Goal: Information Seeking & Learning: Learn about a topic

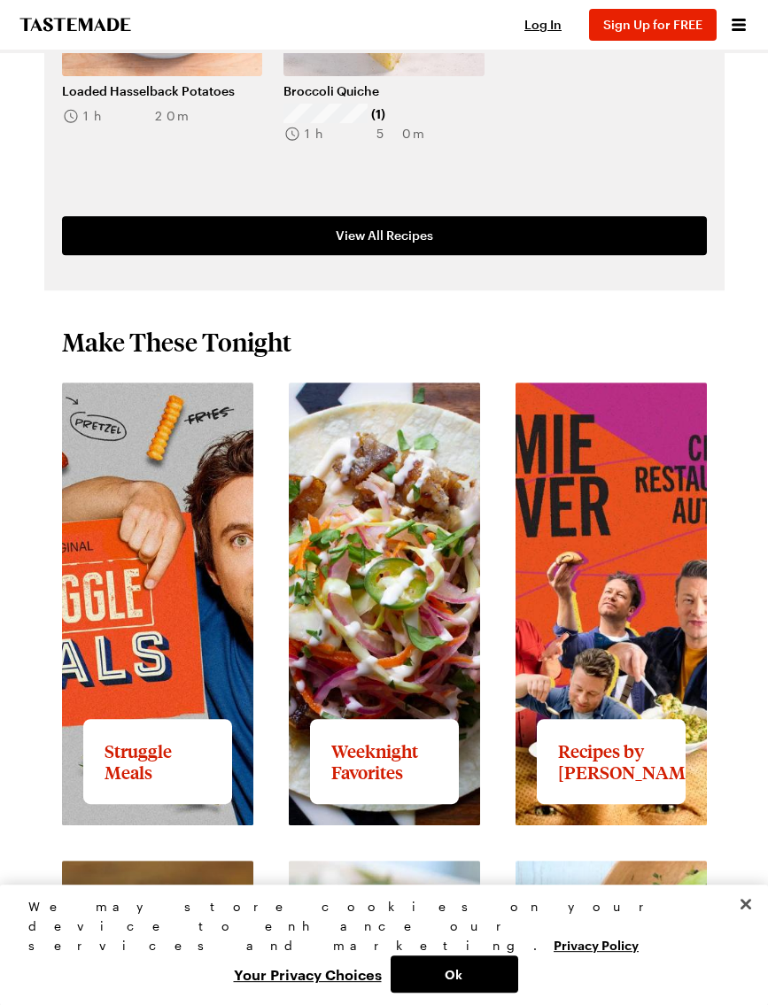
scroll to position [1253, 0]
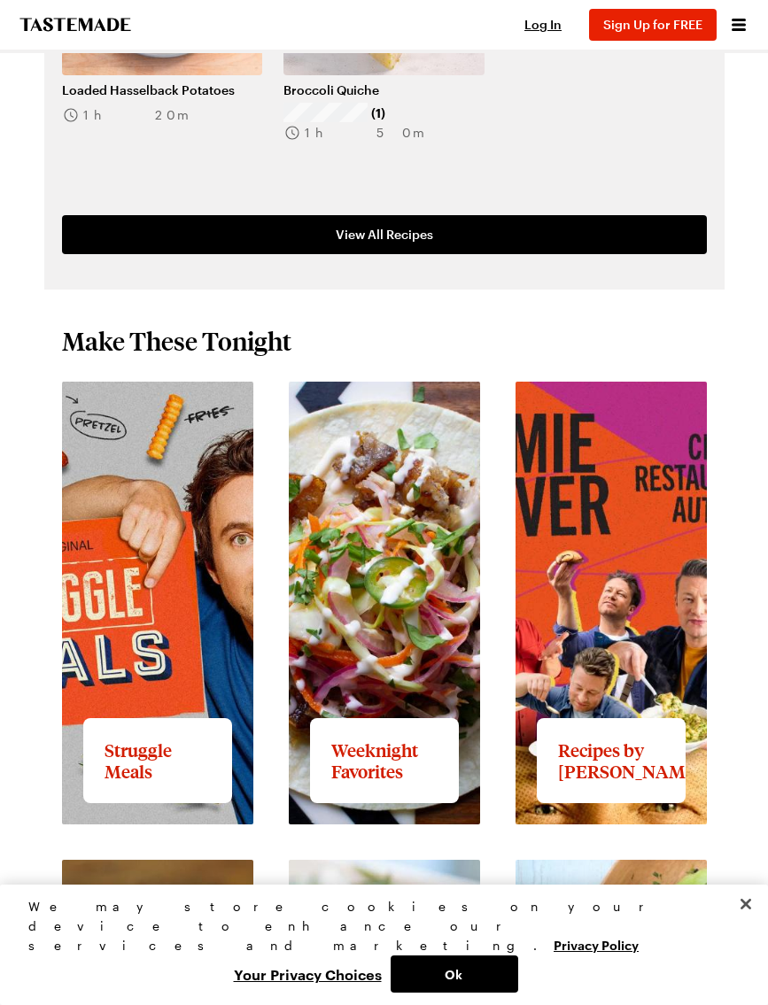
click at [167, 421] on link "View full content for Struggle Meals" at bounding box center [130, 402] width 136 height 38
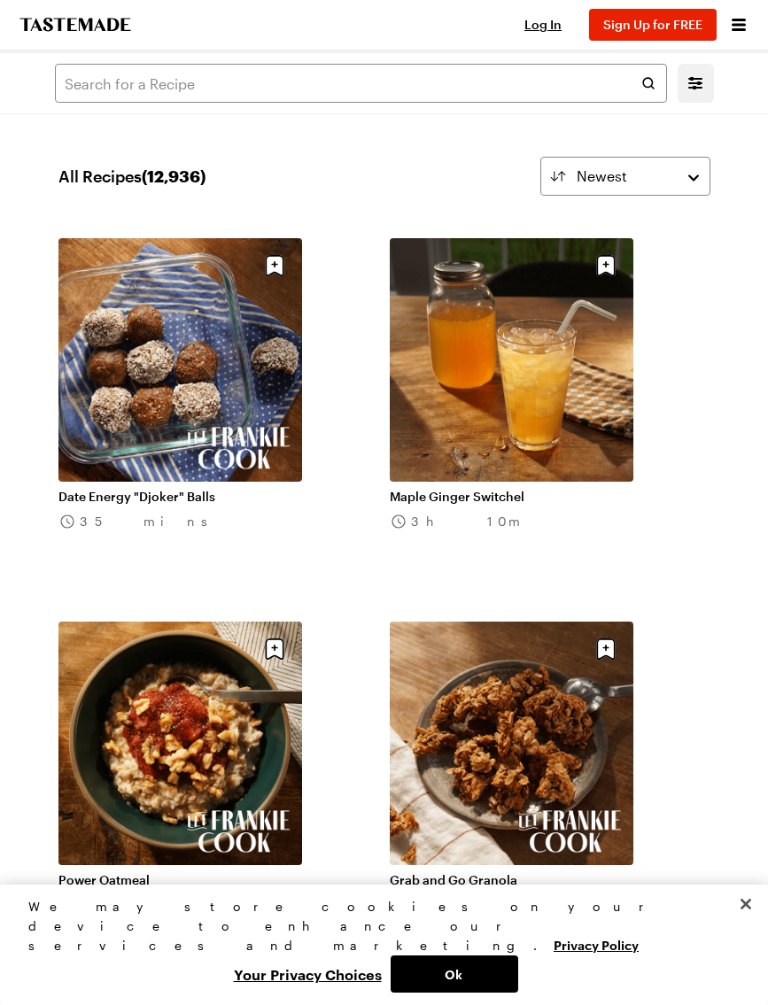
click at [211, 489] on link "Date Energy "Djoker" Balls" at bounding box center [179, 497] width 243 height 16
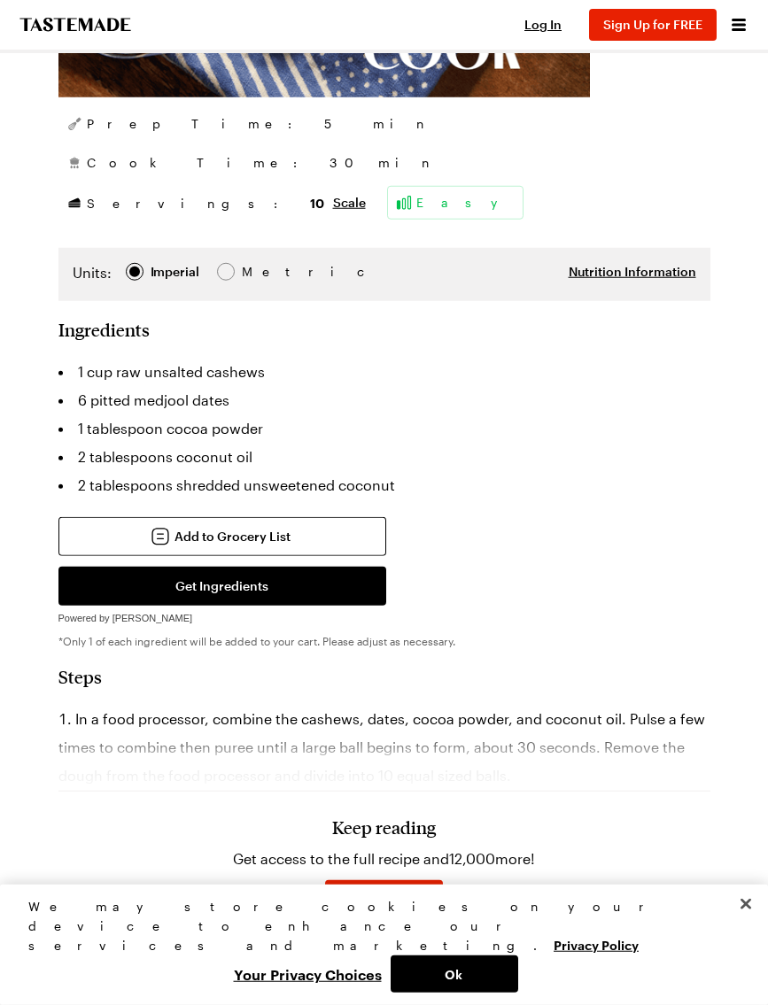
scroll to position [820, 0]
click at [464, 791] on div "Keep reading Get access to the full recipe and 12,000 more! Sign Up for Free Al…" at bounding box center [384, 852] width 652 height 247
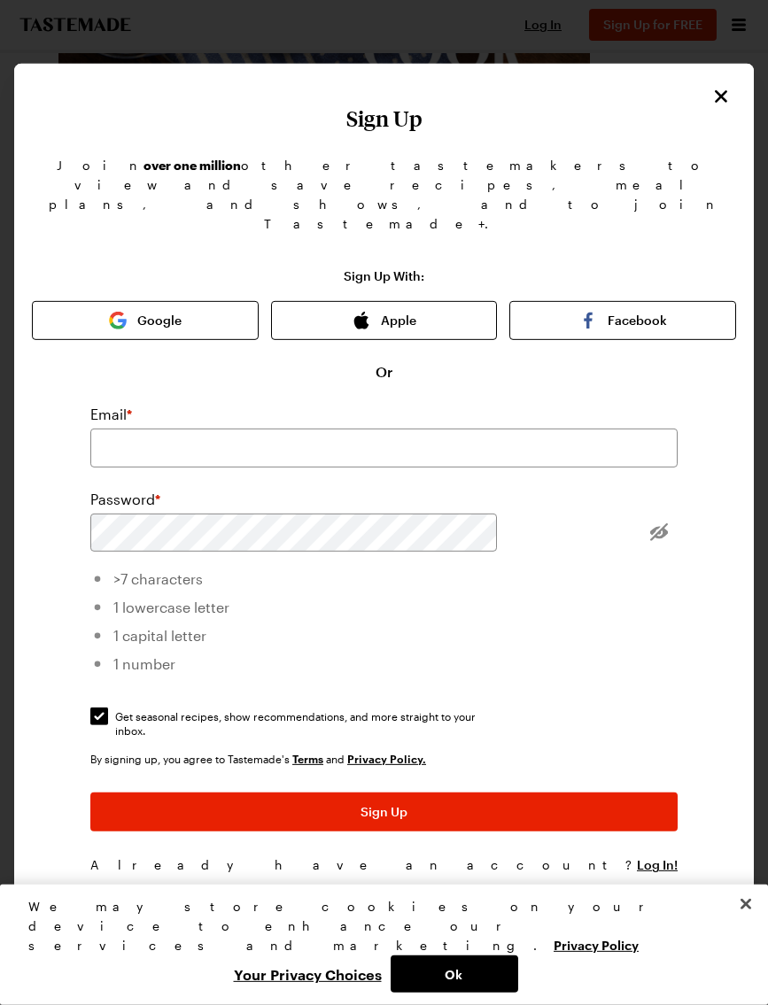
click at [709, 108] on button "Close" at bounding box center [720, 96] width 23 height 23
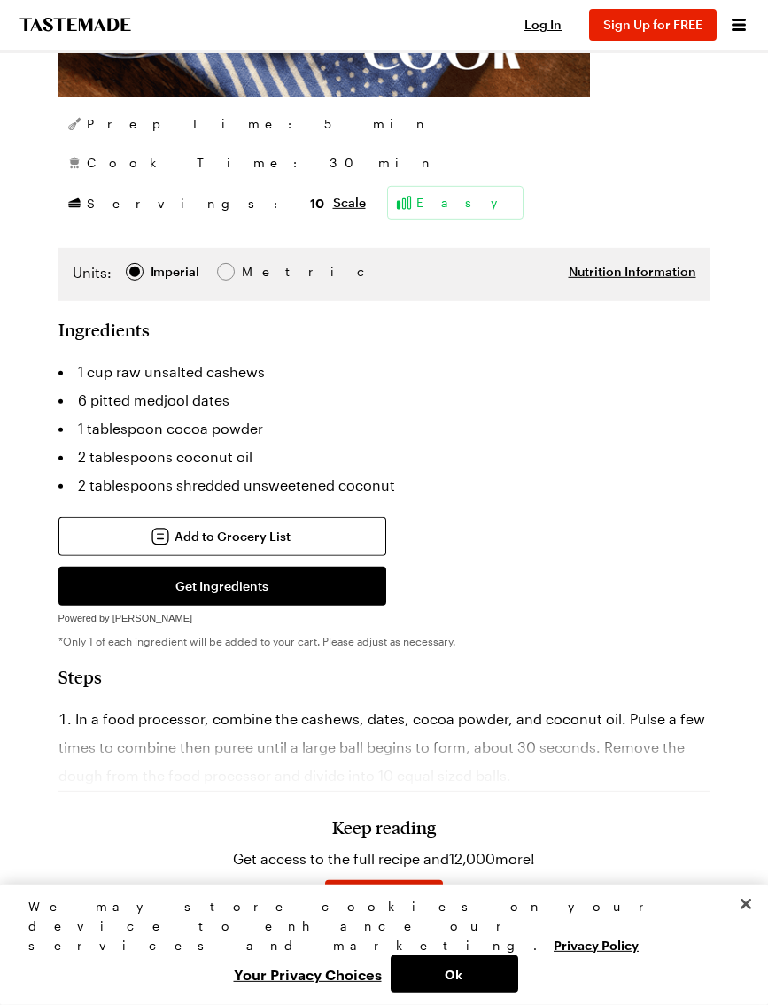
click at [614, 319] on h2 "Ingredients" at bounding box center [384, 329] width 652 height 21
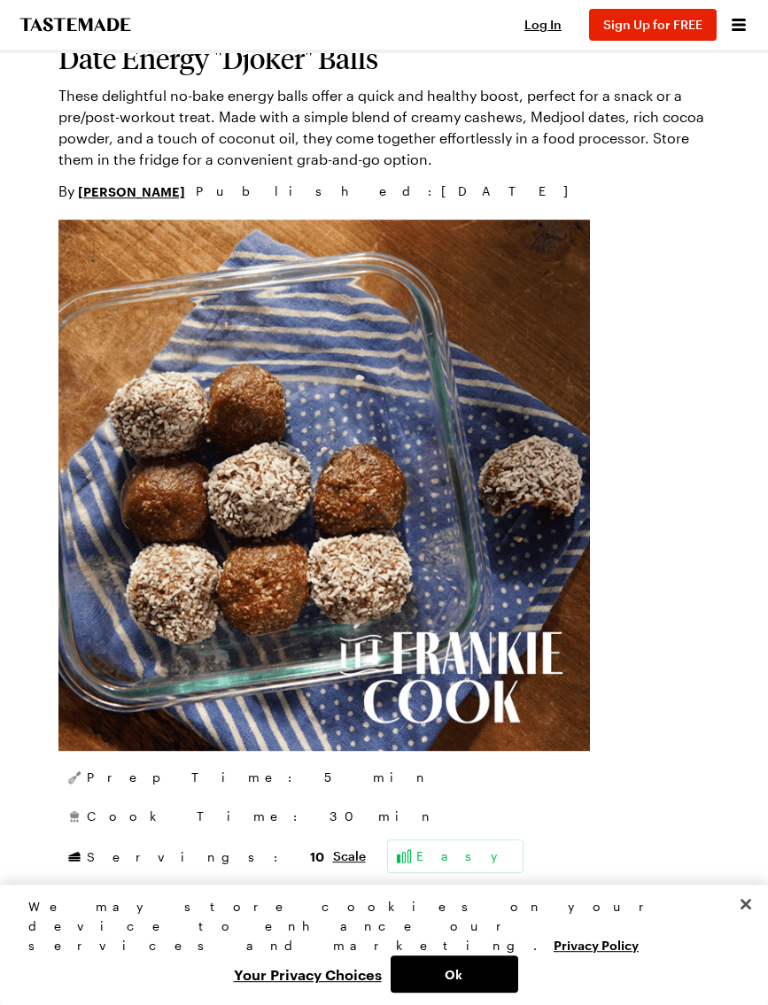
scroll to position [0, 0]
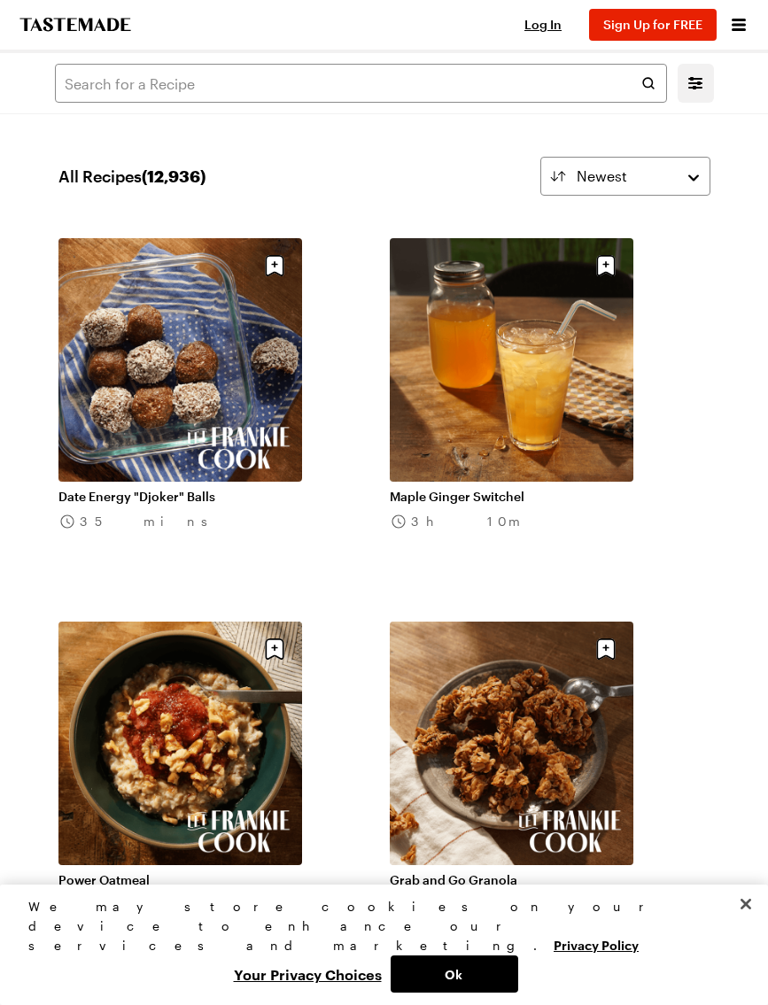
click at [223, 489] on link "Date Energy "Djoker" Balls" at bounding box center [179, 497] width 243 height 16
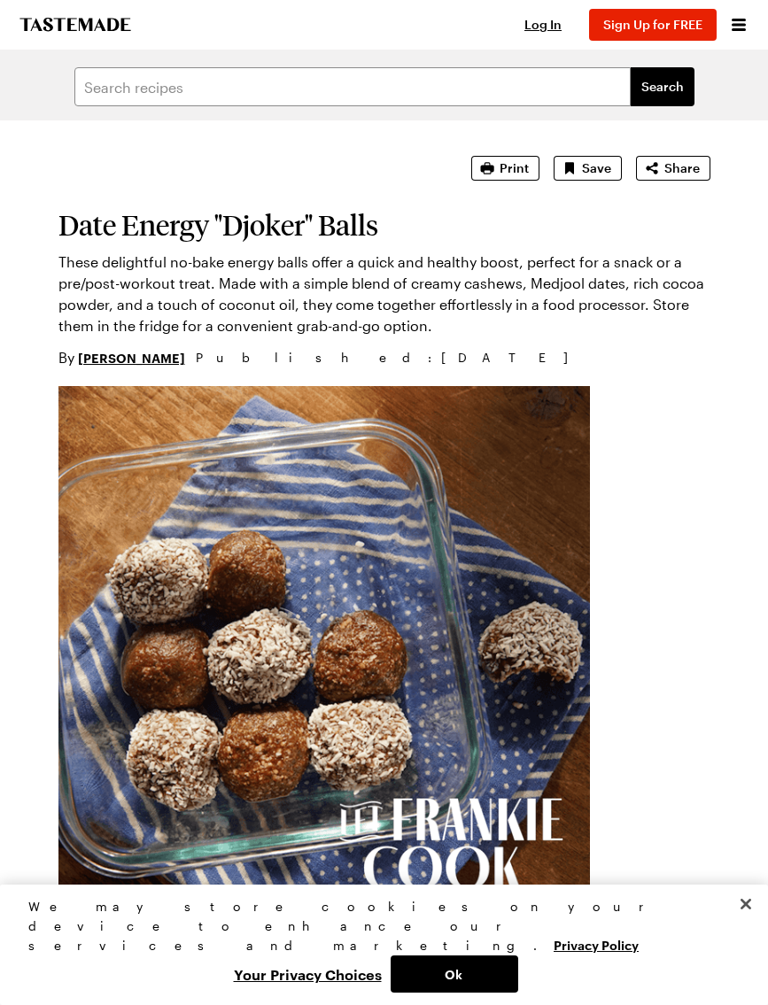
click at [91, 28] on icon "To Tastemade Home Page" at bounding box center [74, 24] width 111 height 13
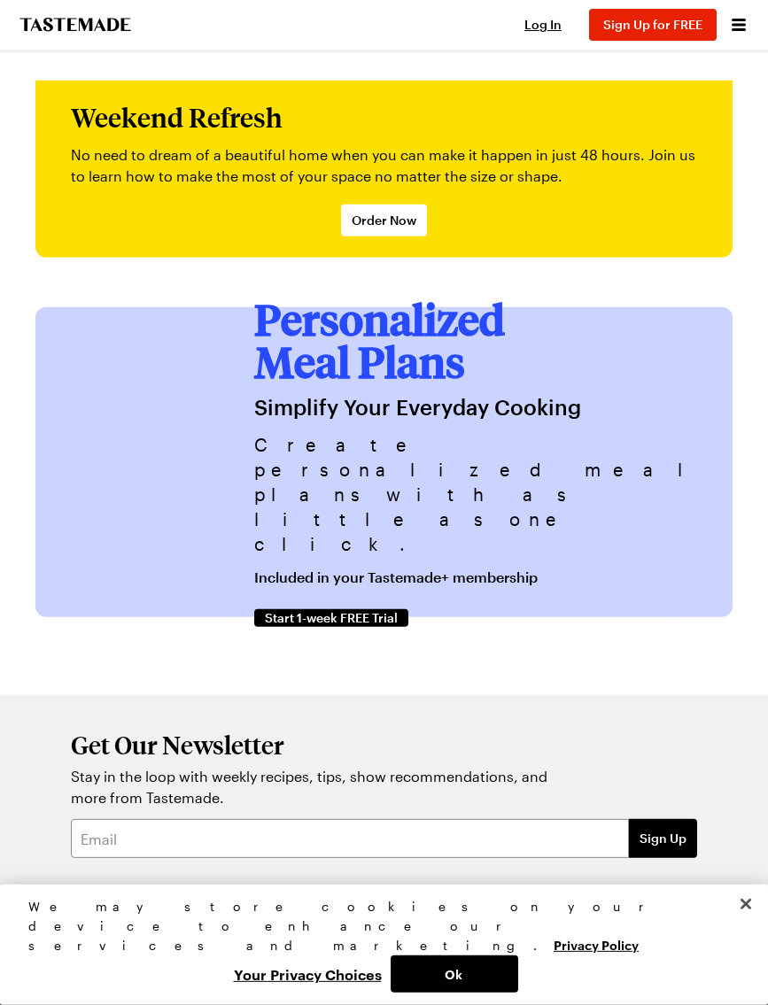
scroll to position [5093, 0]
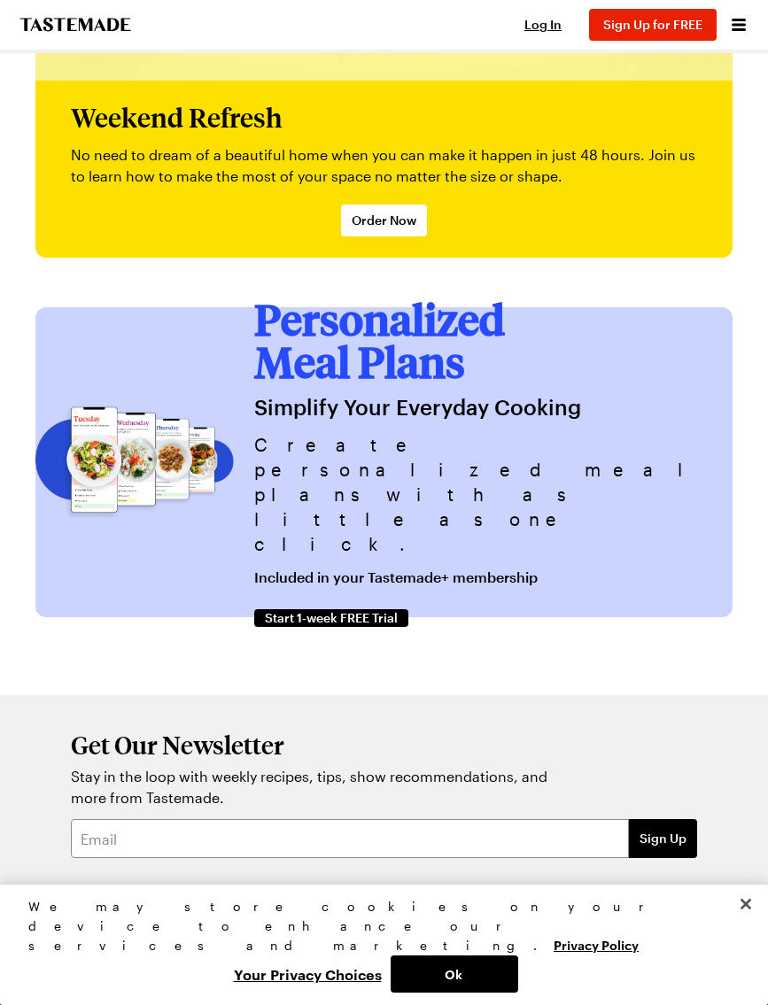
click at [251, 925] on link "Careers" at bounding box center [263, 933] width 47 height 16
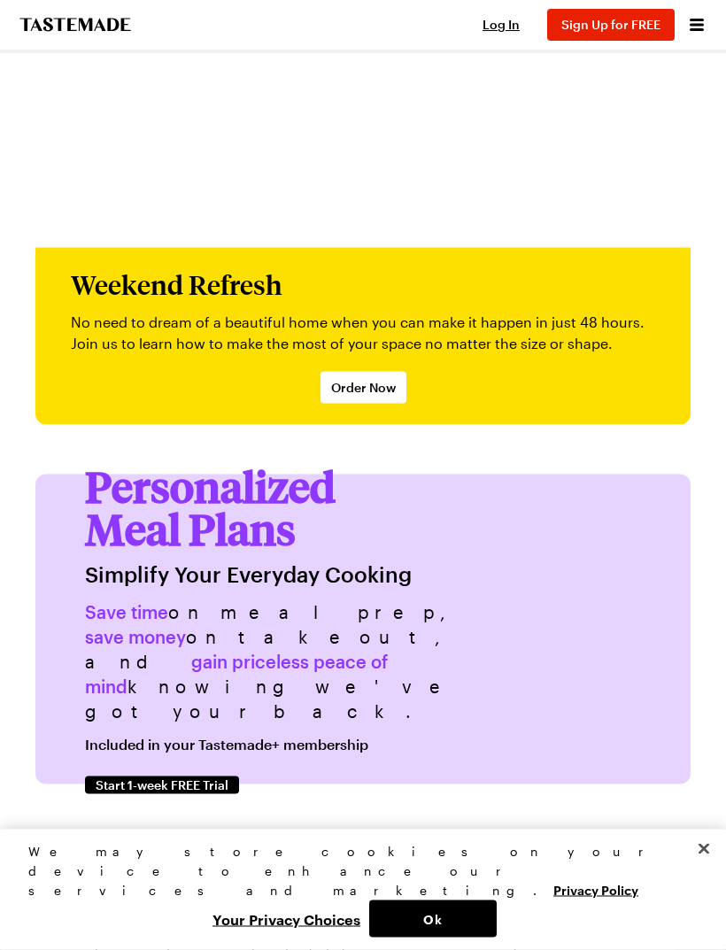
scroll to position [5062, 0]
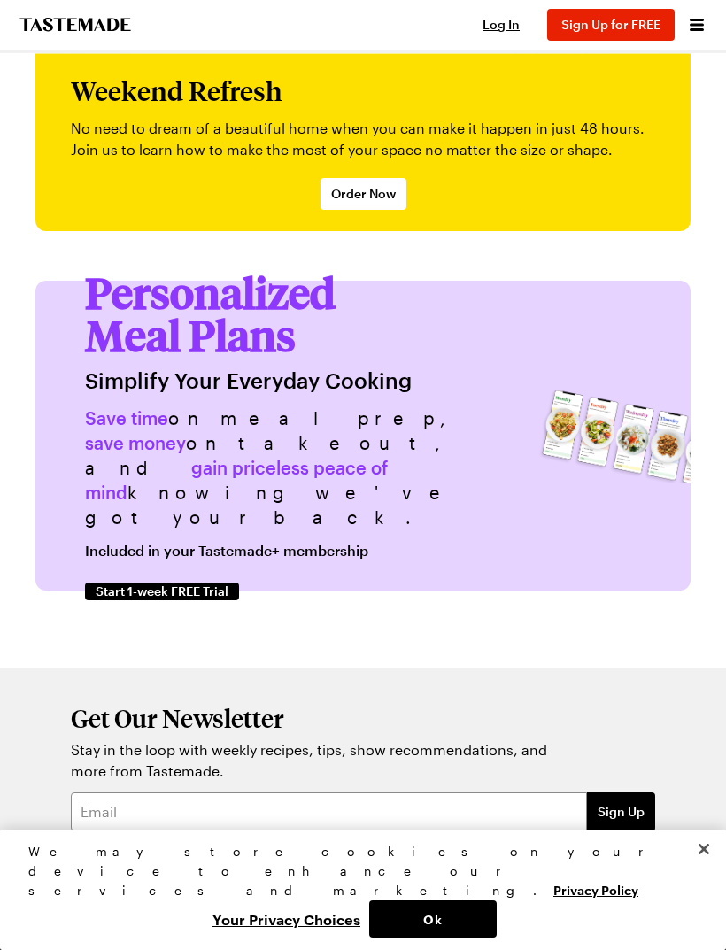
click at [97, 899] on link "About" at bounding box center [89, 907] width 36 height 16
